Goal: Transaction & Acquisition: Purchase product/service

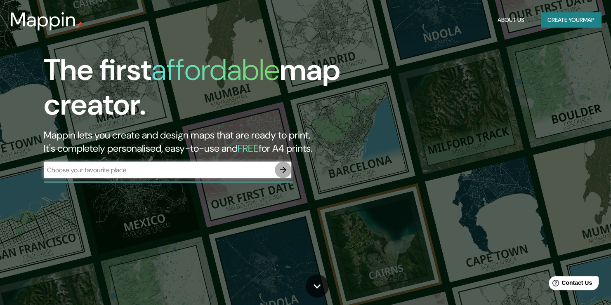
click at [280, 168] on icon "button" at bounding box center [283, 170] width 10 height 10
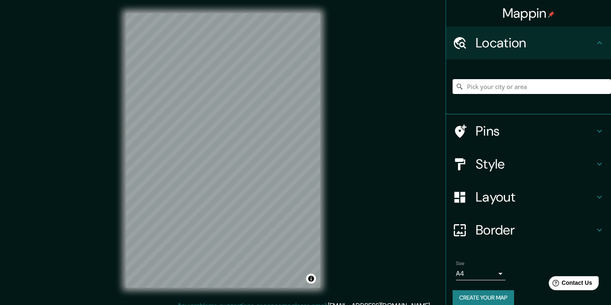
click at [510, 94] on div at bounding box center [531, 86] width 158 height 41
click at [511, 87] on input "Pick your city or area" at bounding box center [531, 86] width 158 height 15
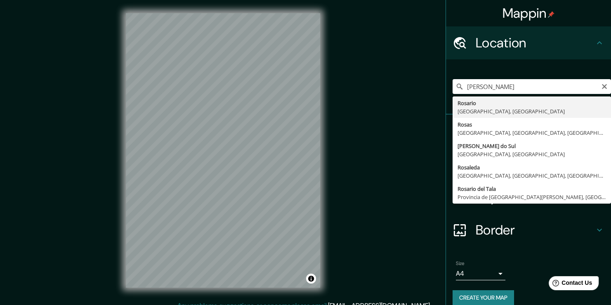
type input "[GEOGRAPHIC_DATA], [GEOGRAPHIC_DATA], [GEOGRAPHIC_DATA]"
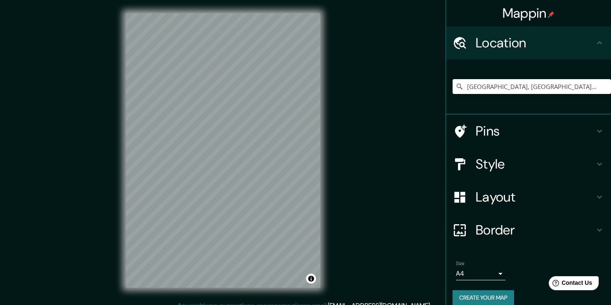
click at [594, 165] on icon at bounding box center [599, 164] width 10 height 10
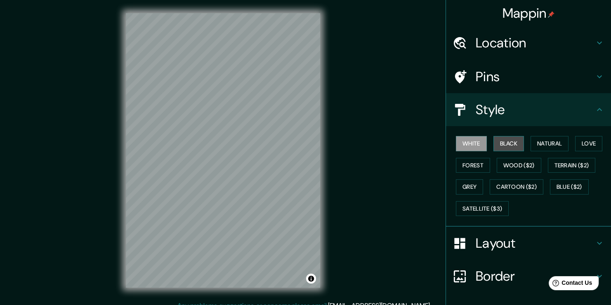
click at [505, 138] on button "Black" at bounding box center [508, 143] width 31 height 15
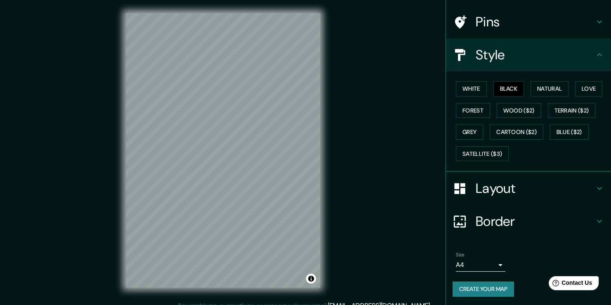
click at [490, 268] on body "Mappin Location [GEOGRAPHIC_DATA], [GEOGRAPHIC_DATA], [GEOGRAPHIC_DATA] Pins St…" at bounding box center [305, 152] width 611 height 305
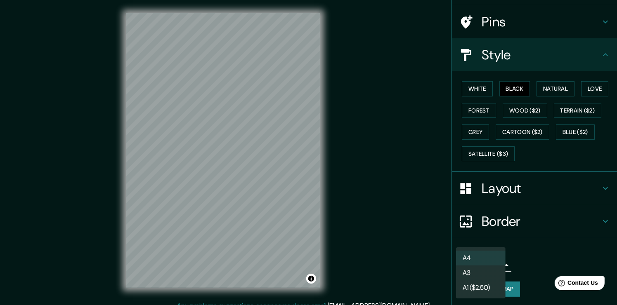
click at [493, 276] on li "A3" at bounding box center [480, 273] width 49 height 15
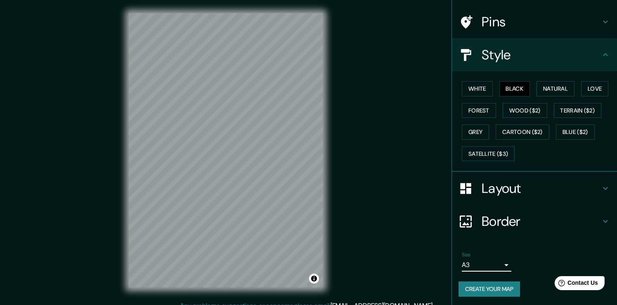
click at [491, 263] on body "Mappin Location [GEOGRAPHIC_DATA], [GEOGRAPHIC_DATA], [GEOGRAPHIC_DATA] Pins St…" at bounding box center [308, 152] width 617 height 305
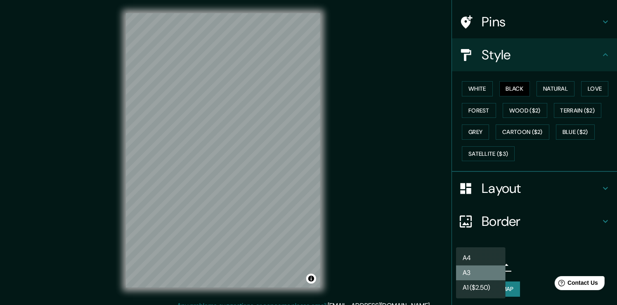
drag, startPoint x: 494, startPoint y: 270, endPoint x: 491, endPoint y: 275, distance: 6.3
click at [491, 275] on li "A3" at bounding box center [480, 273] width 49 height 15
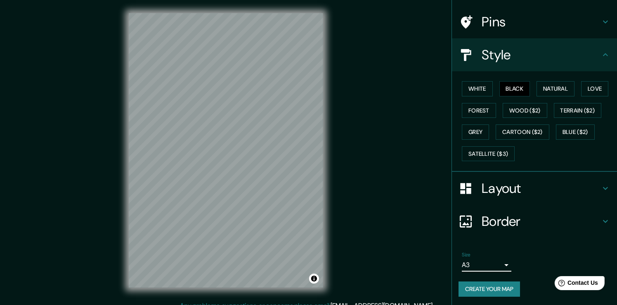
click at [493, 264] on body "Mappin Location [GEOGRAPHIC_DATA], [GEOGRAPHIC_DATA], [GEOGRAPHIC_DATA] Pins St…" at bounding box center [308, 152] width 617 height 305
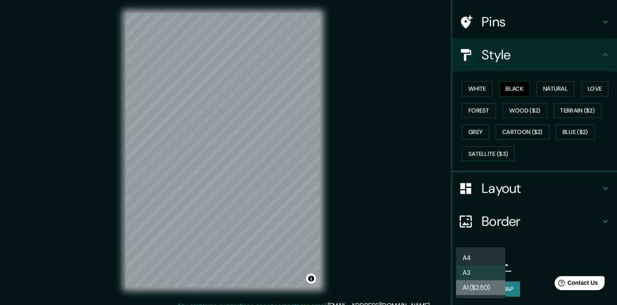
click at [492, 284] on li "A1 ($2.50)" at bounding box center [480, 287] width 49 height 15
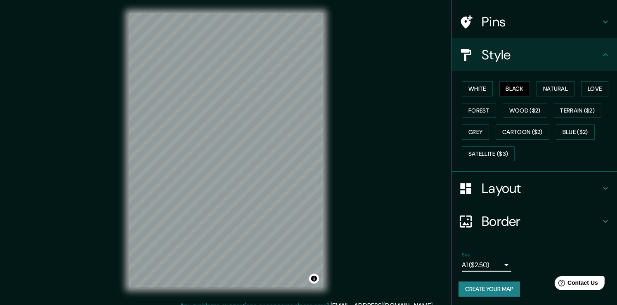
click at [490, 268] on body "Mappin Location [GEOGRAPHIC_DATA], [GEOGRAPHIC_DATA], [GEOGRAPHIC_DATA] Pins St…" at bounding box center [308, 152] width 617 height 305
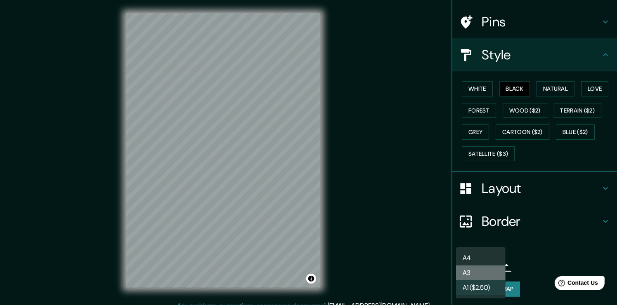
click at [491, 268] on li "A3" at bounding box center [480, 273] width 49 height 15
type input "a4"
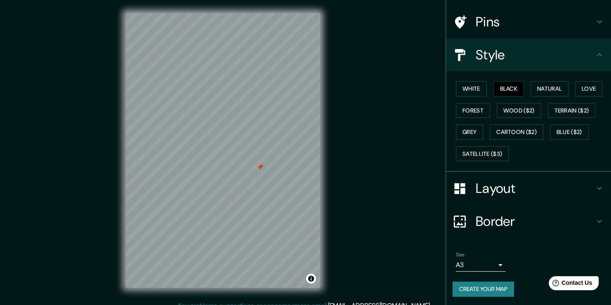
click at [257, 169] on div at bounding box center [260, 167] width 7 height 7
click at [570, 191] on h4 "Layout" at bounding box center [535, 188] width 119 height 16
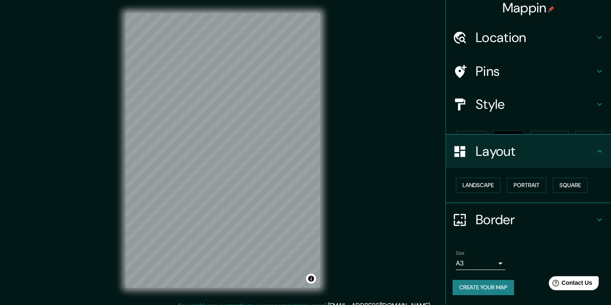
scroll to position [0, 0]
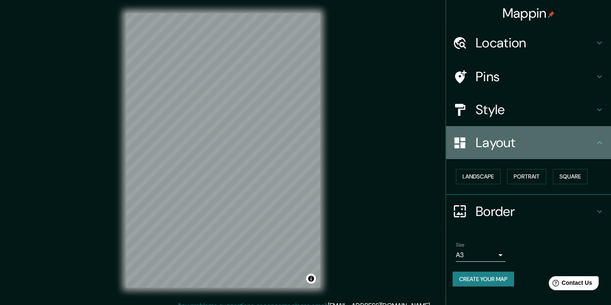
click at [597, 150] on div "Layout" at bounding box center [528, 142] width 165 height 33
click at [586, 148] on h4 "Layout" at bounding box center [535, 142] width 119 height 16
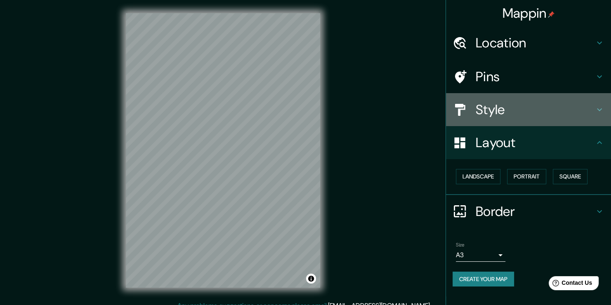
click at [596, 113] on icon at bounding box center [599, 110] width 10 height 10
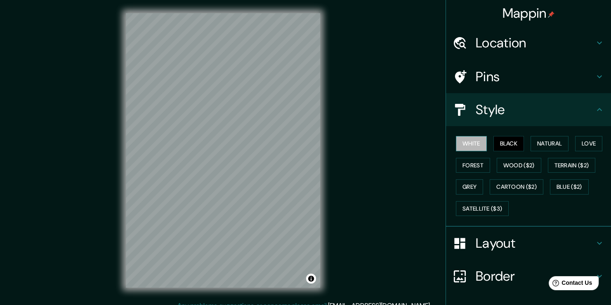
click at [465, 142] on button "White" at bounding box center [471, 143] width 31 height 15
click at [506, 145] on button "Black" at bounding box center [508, 143] width 31 height 15
click at [534, 142] on button "Natural" at bounding box center [549, 143] width 38 height 15
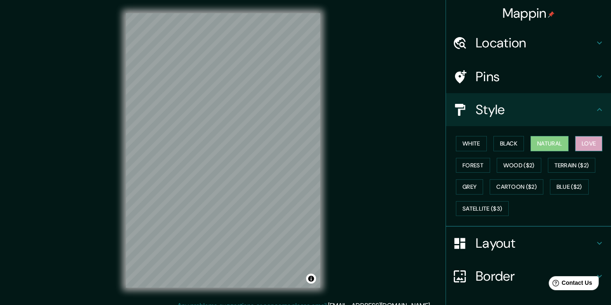
click at [576, 141] on button "Love" at bounding box center [588, 143] width 27 height 15
click at [479, 168] on button "Forest" at bounding box center [473, 165] width 34 height 15
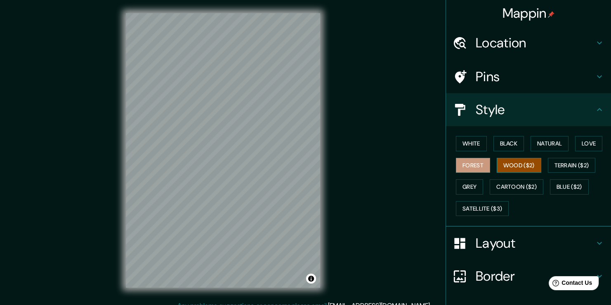
click at [508, 165] on button "Wood ($2)" at bounding box center [519, 165] width 45 height 15
click at [475, 189] on button "Grey" at bounding box center [469, 186] width 27 height 15
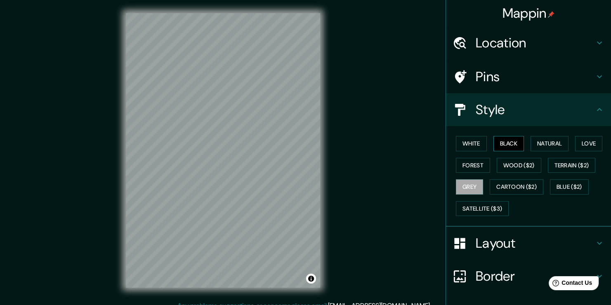
click at [501, 137] on button "Black" at bounding box center [508, 143] width 31 height 15
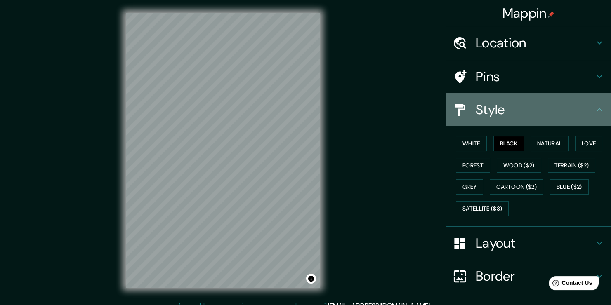
drag, startPoint x: 555, startPoint y: 104, endPoint x: 583, endPoint y: 101, distance: 28.3
click at [583, 101] on div "Style" at bounding box center [528, 109] width 165 height 33
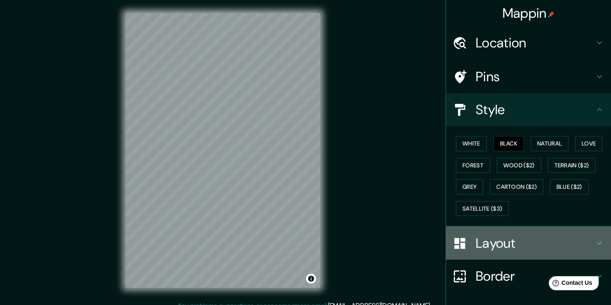
click at [578, 252] on div "Layout" at bounding box center [528, 243] width 165 height 33
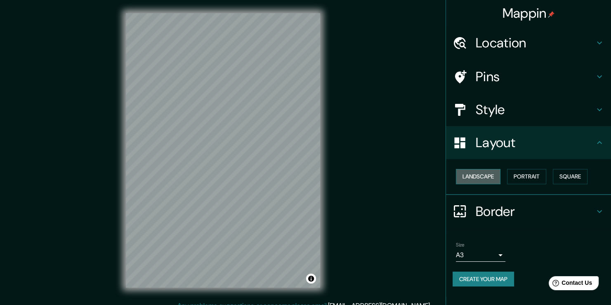
click at [466, 170] on button "Landscape" at bounding box center [478, 176] width 45 height 15
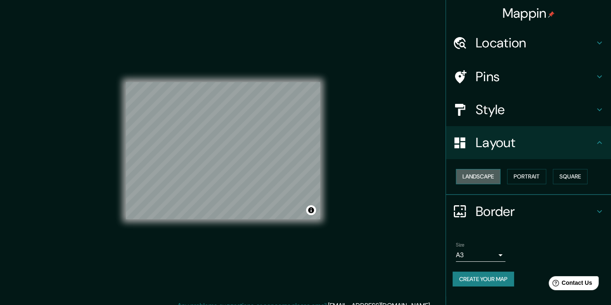
click at [470, 172] on button "Landscape" at bounding box center [478, 176] width 45 height 15
click at [483, 175] on button "Landscape" at bounding box center [478, 176] width 45 height 15
click at [532, 175] on button "Portrait" at bounding box center [526, 176] width 39 height 15
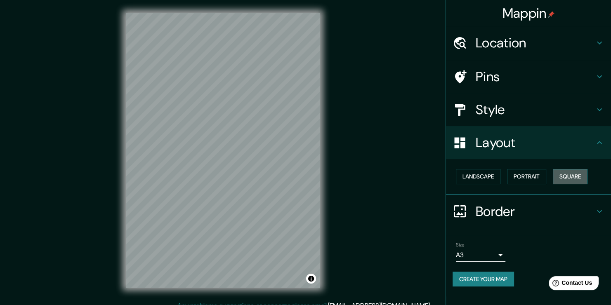
click at [572, 174] on button "Square" at bounding box center [570, 176] width 35 height 15
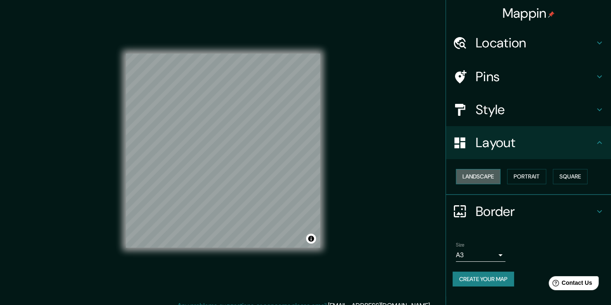
click at [489, 178] on button "Landscape" at bounding box center [478, 176] width 45 height 15
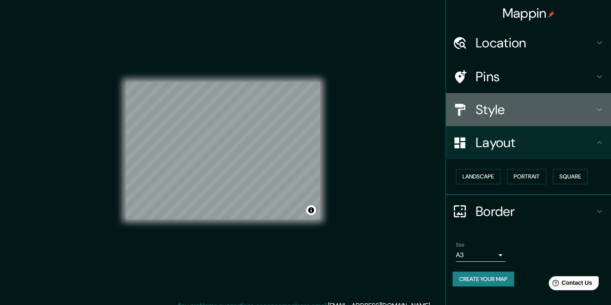
drag, startPoint x: 559, startPoint y: 97, endPoint x: 555, endPoint y: 105, distance: 8.9
click at [555, 105] on div "Style" at bounding box center [528, 109] width 165 height 33
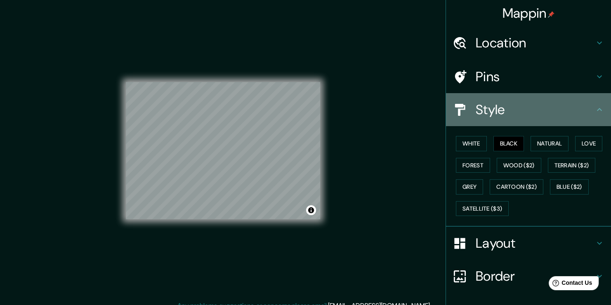
click at [570, 111] on h4 "Style" at bounding box center [535, 109] width 119 height 16
